Goal: Information Seeking & Learning: Learn about a topic

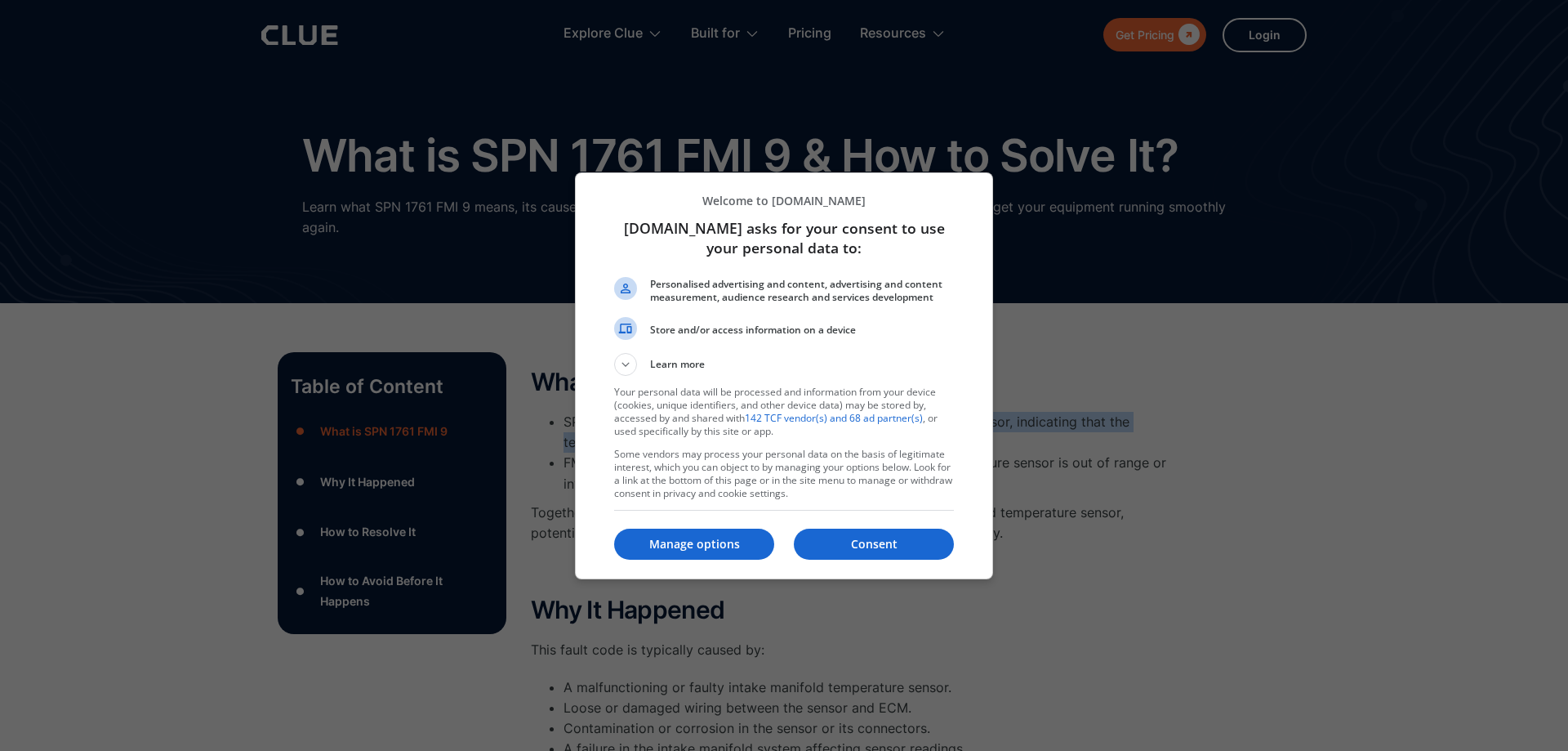
click at [898, 557] on button "Consent" at bounding box center [874, 544] width 160 height 31
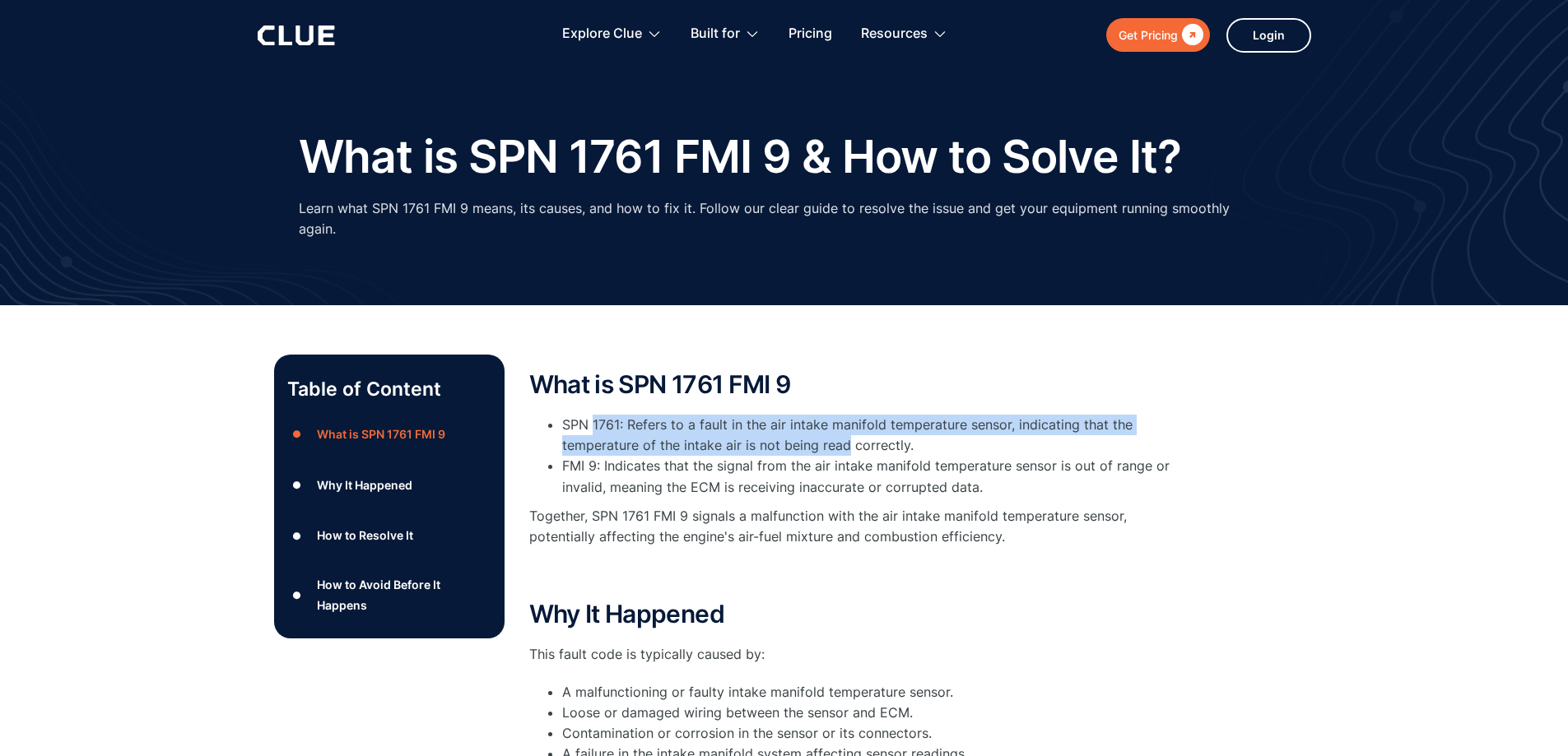
click at [905, 564] on p "‍" at bounding box center [858, 573] width 658 height 21
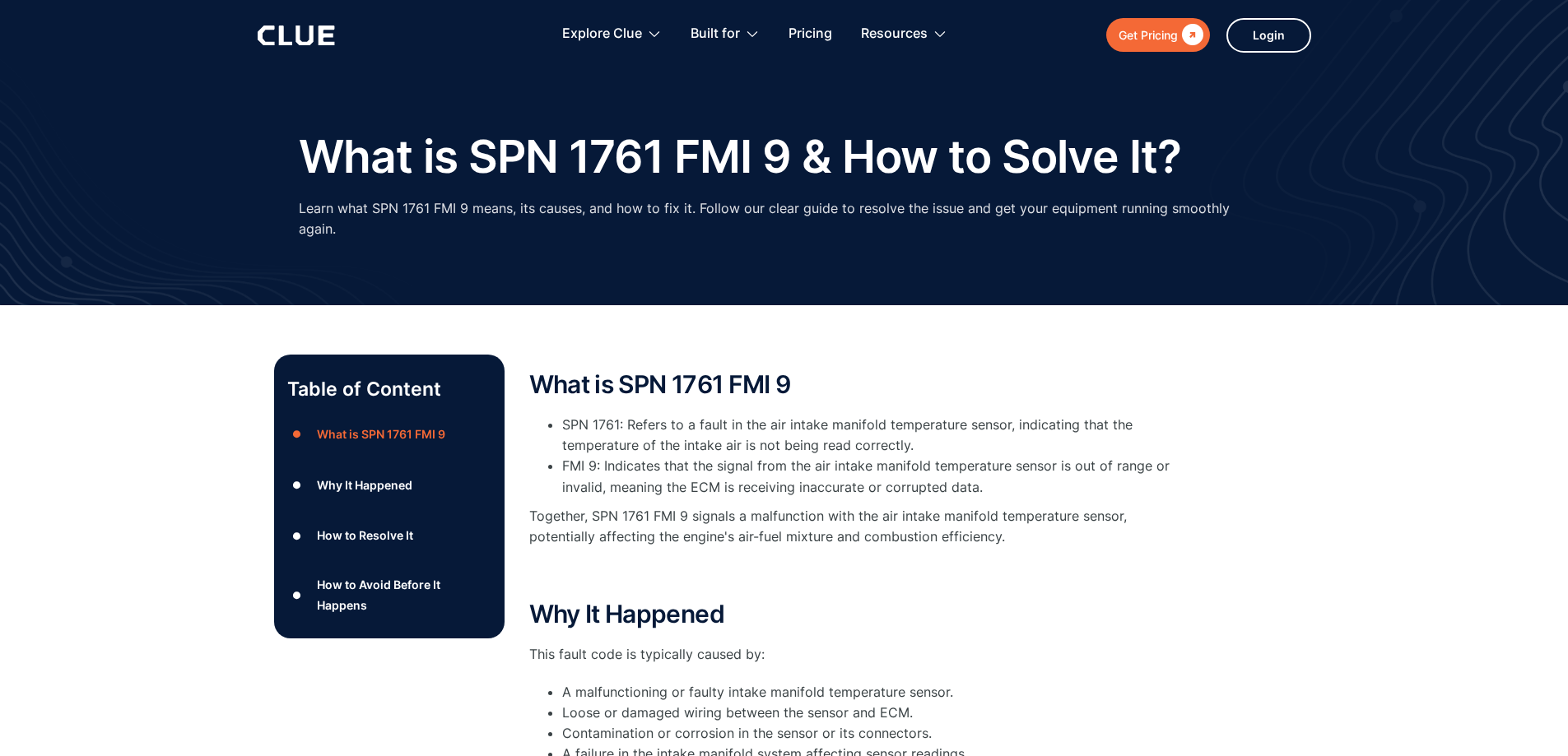
click at [737, 456] on li "FMI 9: Indicates that the signal from the air intake manifold temperature senso…" at bounding box center [875, 476] width 626 height 41
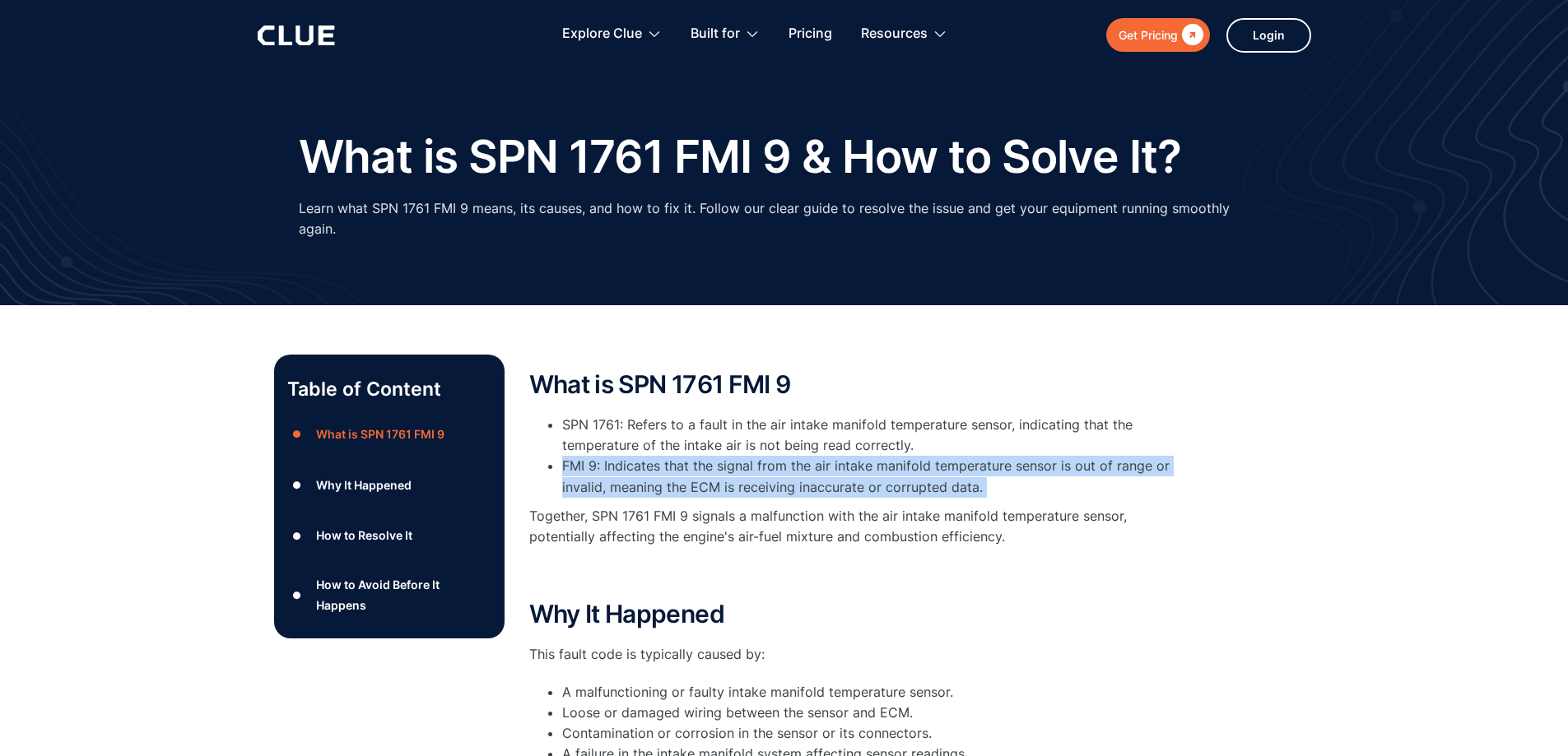
click at [737, 456] on li "FMI 9: Indicates that the signal from the air intake manifold temperature senso…" at bounding box center [875, 476] width 626 height 41
click at [756, 456] on li "FMI 9: Indicates that the signal from the air intake manifold temperature senso…" at bounding box center [875, 476] width 626 height 41
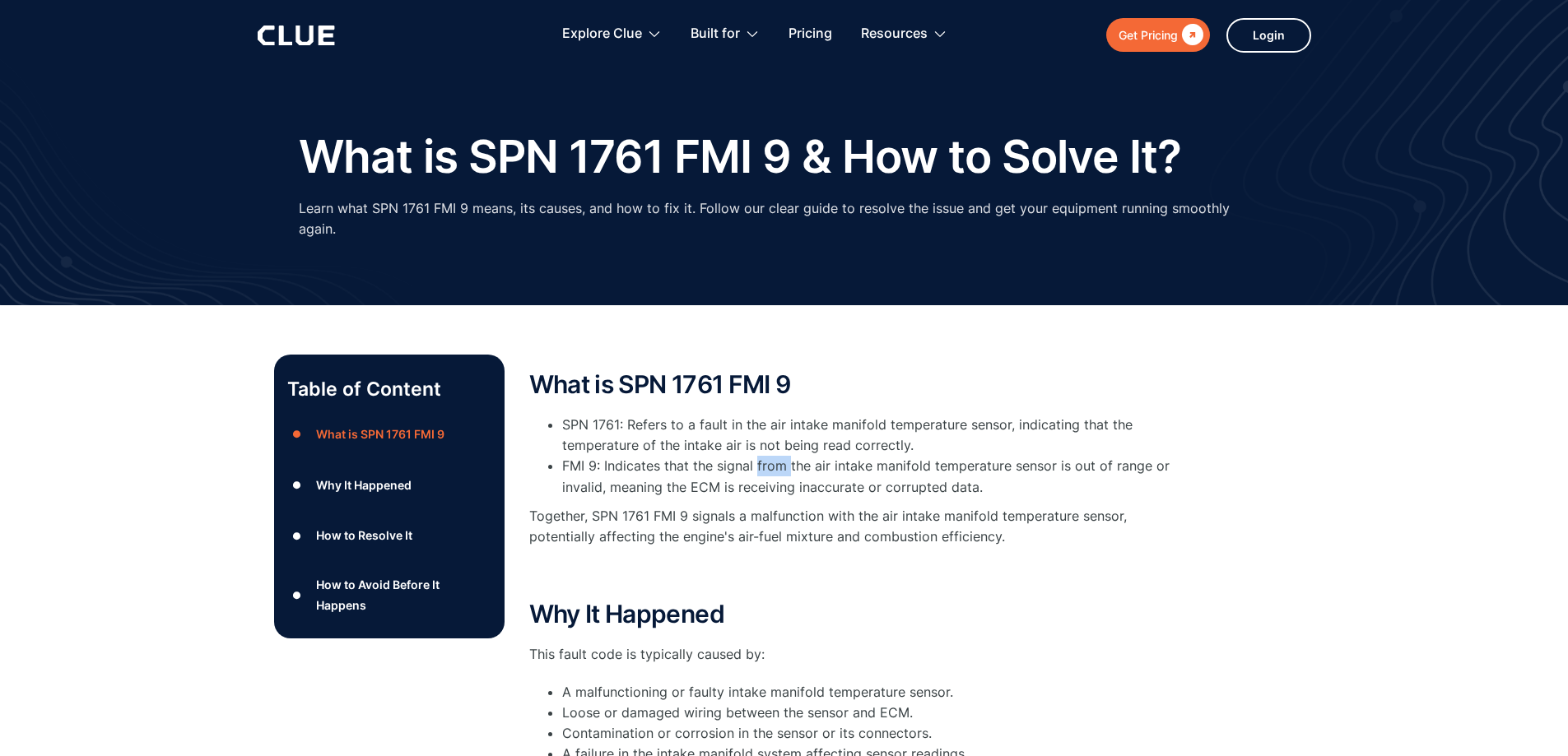
click at [756, 456] on li "FMI 9: Indicates that the signal from the air intake manifold temperature senso…" at bounding box center [875, 476] width 626 height 41
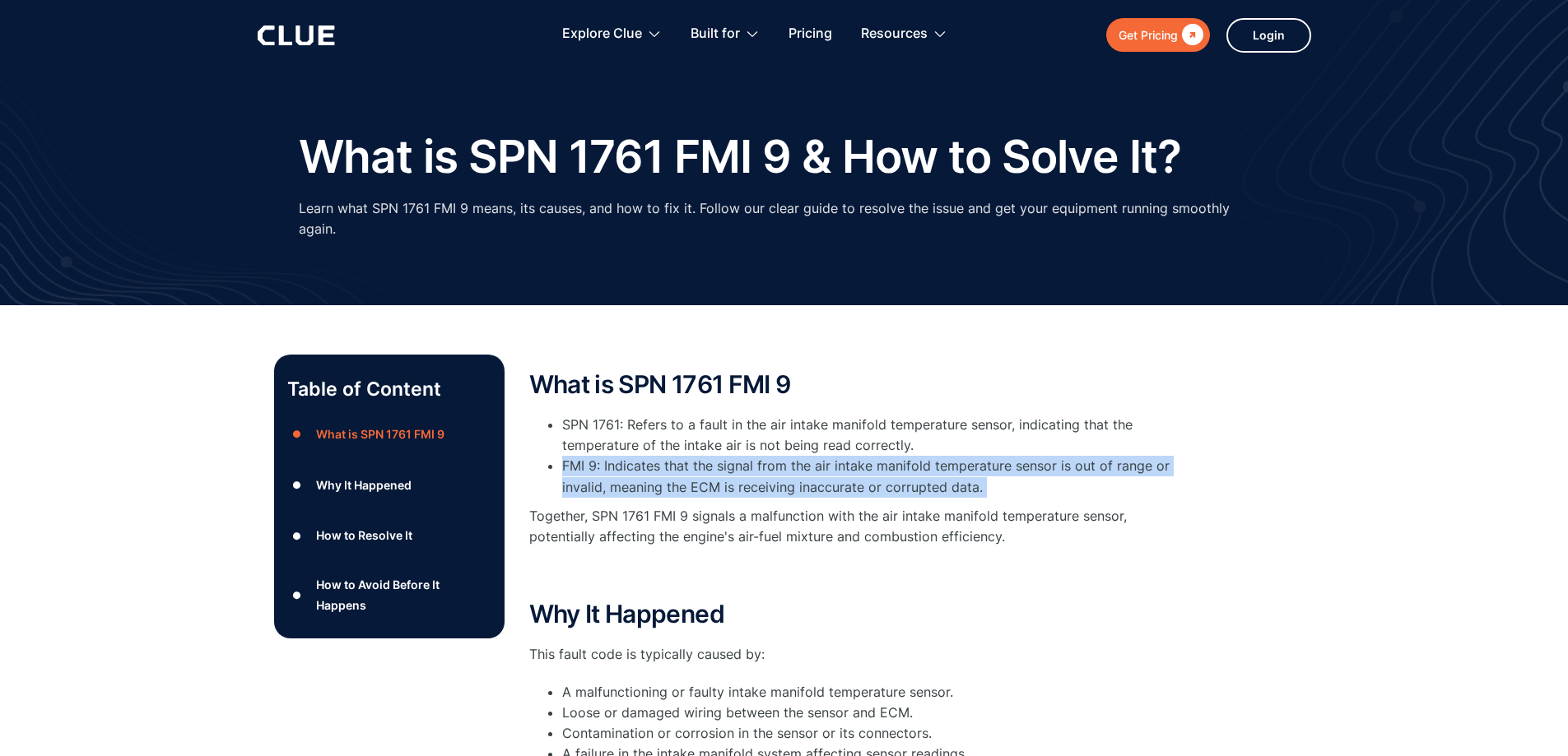
click at [756, 456] on li "FMI 9: Indicates that the signal from the air intake manifold temperature senso…" at bounding box center [875, 476] width 626 height 41
click at [717, 468] on li "FMI 9: Indicates that the signal from the air intake manifold temperature senso…" at bounding box center [875, 476] width 626 height 41
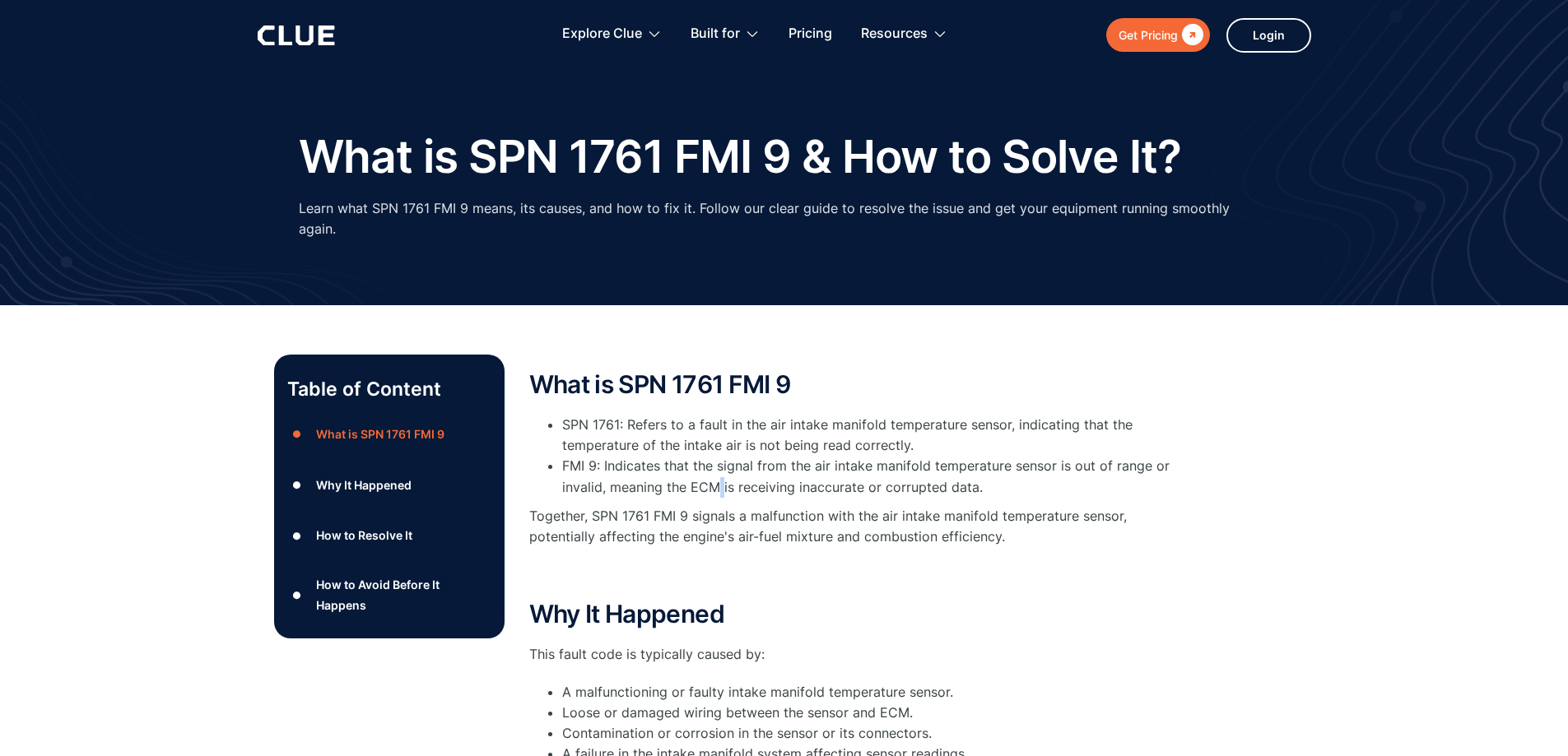
click at [717, 468] on li "FMI 9: Indicates that the signal from the air intake manifold temperature senso…" at bounding box center [875, 476] width 626 height 41
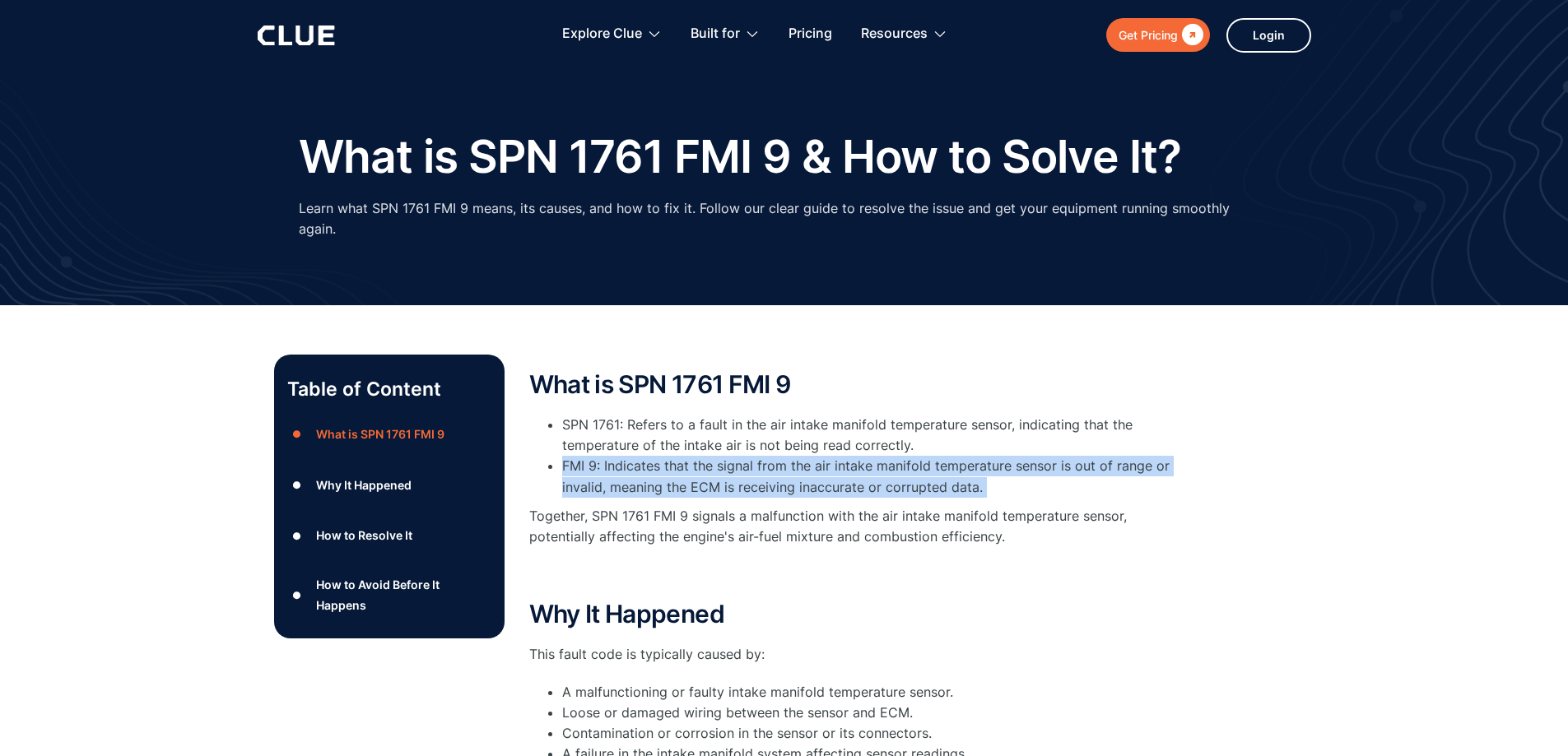
click at [717, 468] on li "FMI 9: Indicates that the signal from the air intake manifold temperature senso…" at bounding box center [875, 476] width 626 height 41
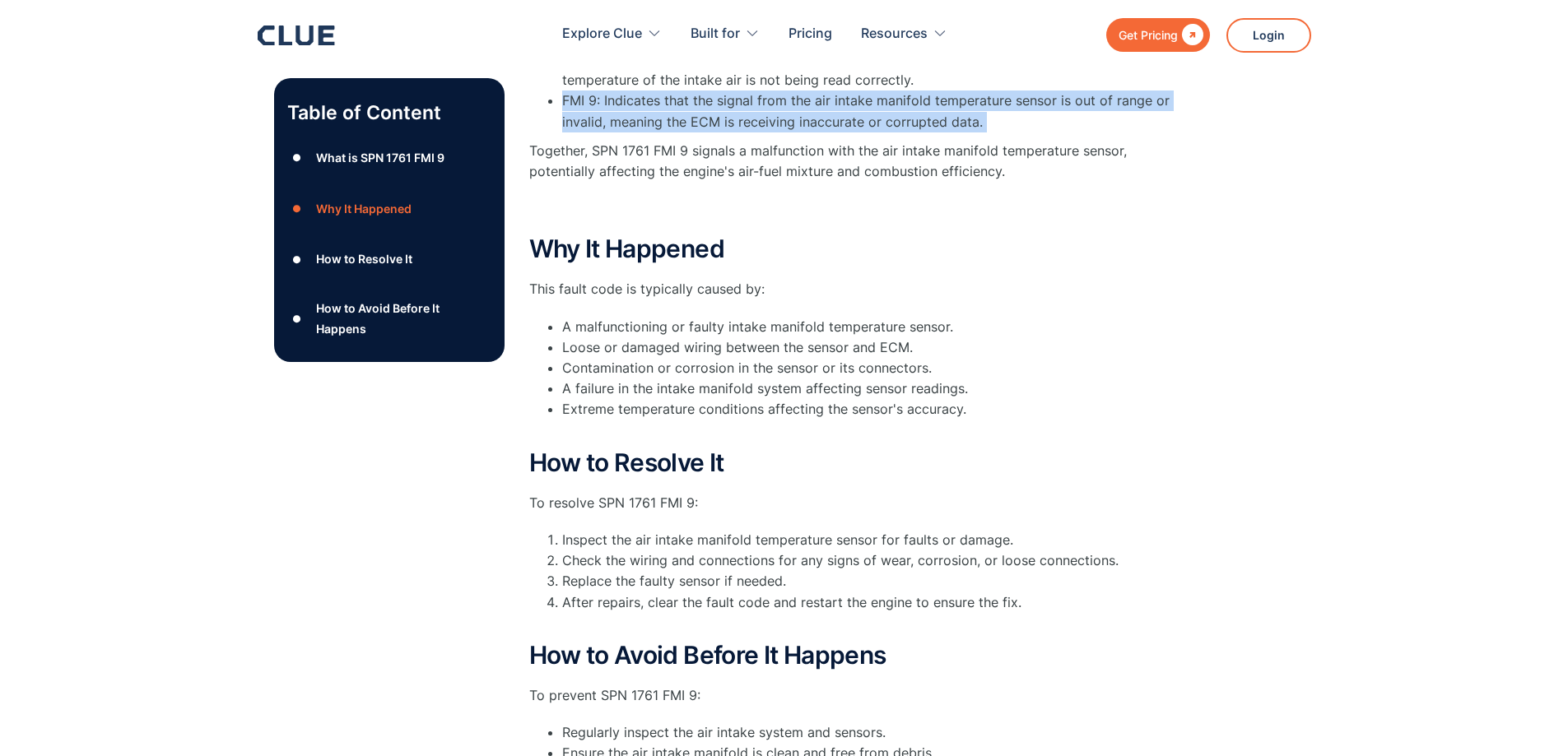
scroll to position [411, 0]
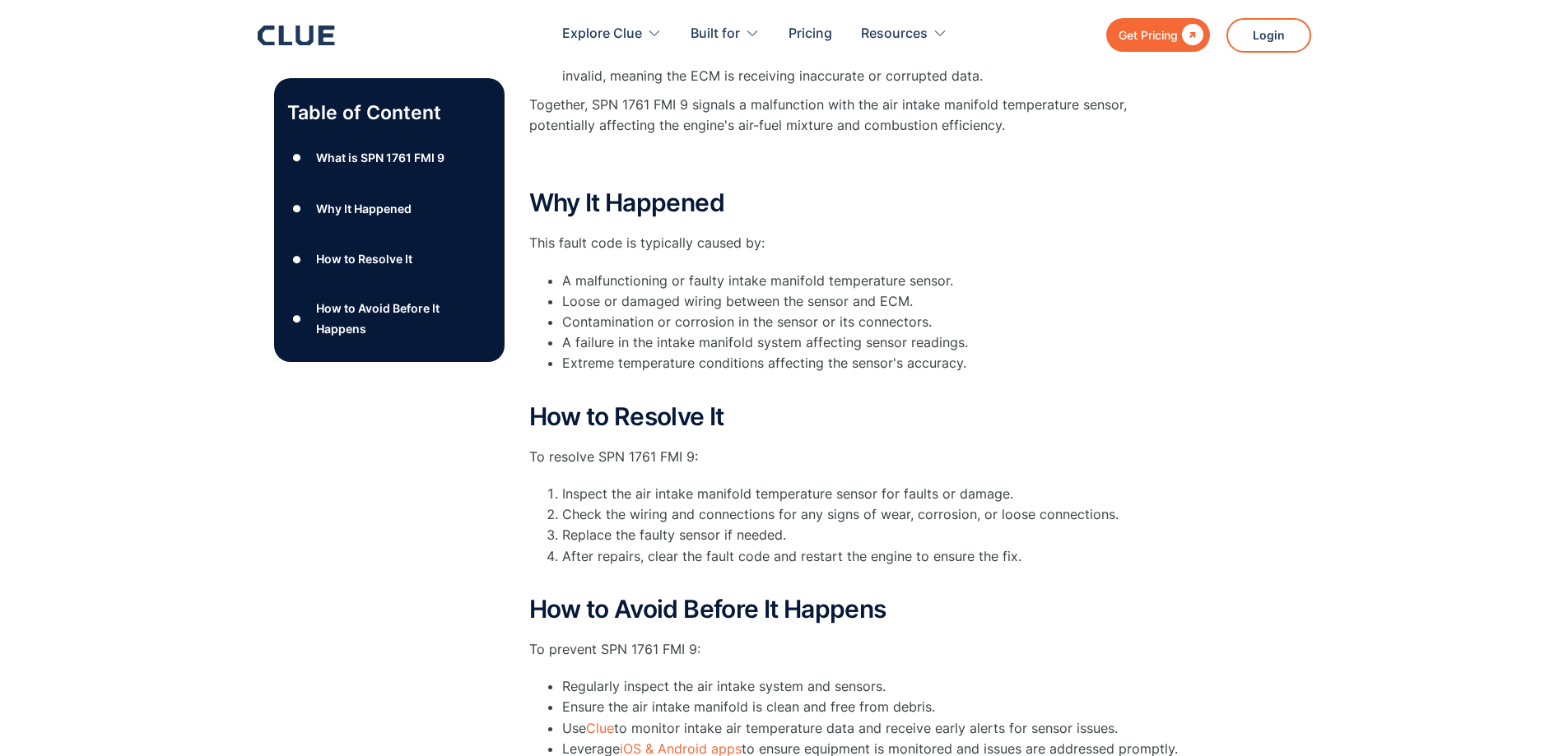
click at [663, 484] on li "Inspect the air intake manifold temperature sensor for faults or damage." at bounding box center [875, 494] width 626 height 21
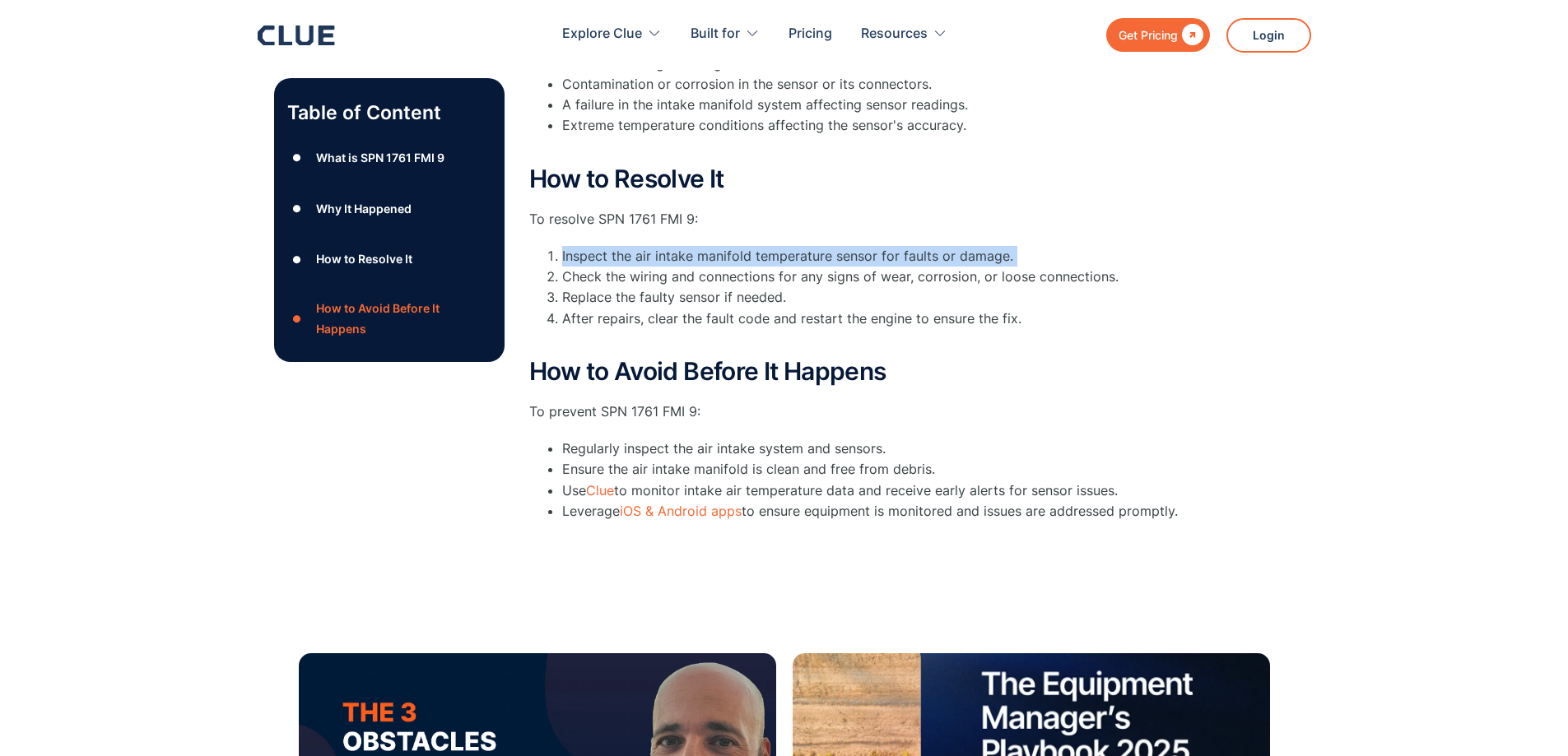
scroll to position [658, 0]
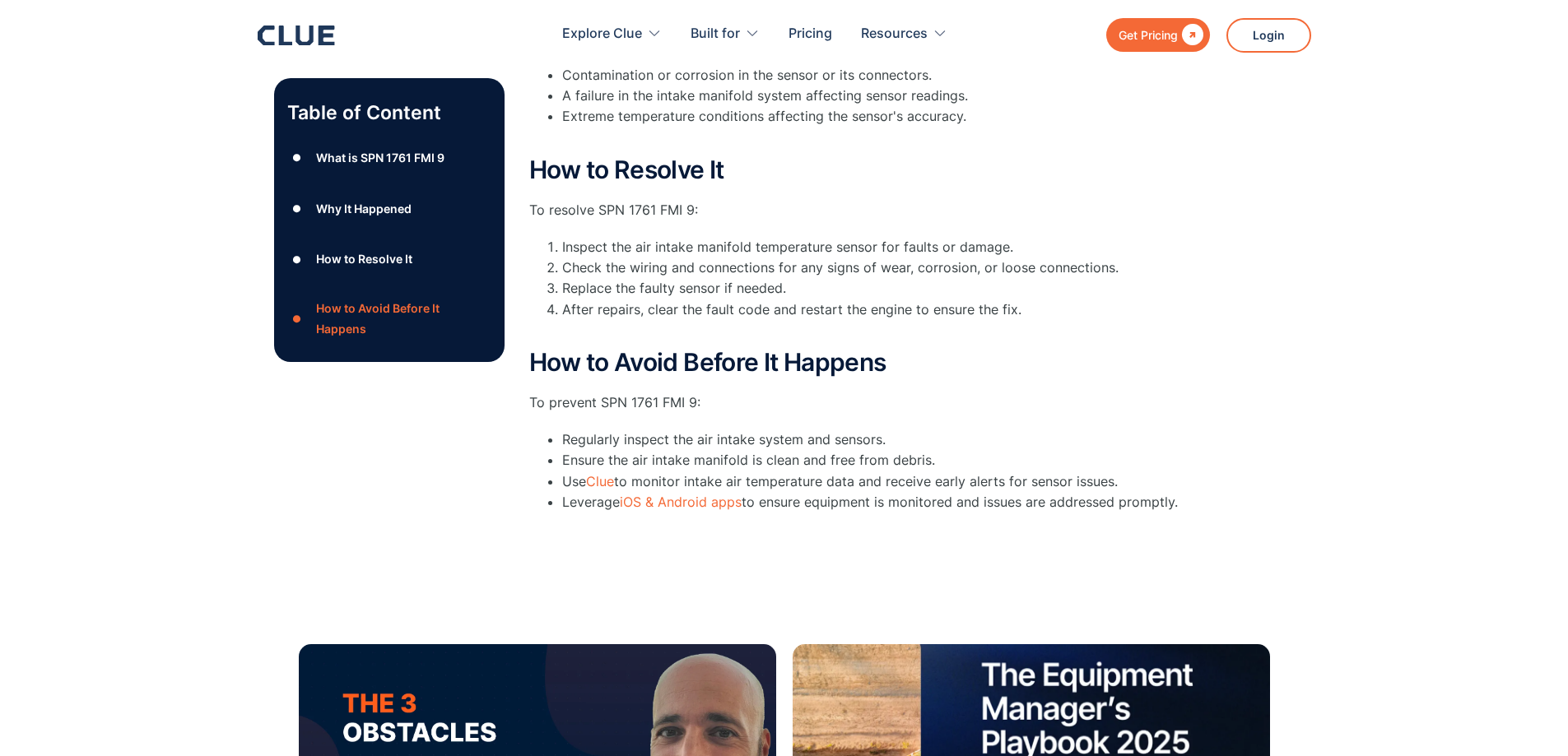
click at [627, 450] on li "Ensure the air intake manifold is clean and free from debris." at bounding box center [875, 460] width 626 height 21
